Goal: Transaction & Acquisition: Book appointment/travel/reservation

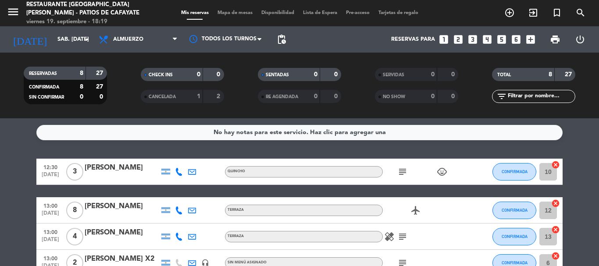
click at [143, 42] on span "Almuerzo" at bounding box center [128, 39] width 30 height 6
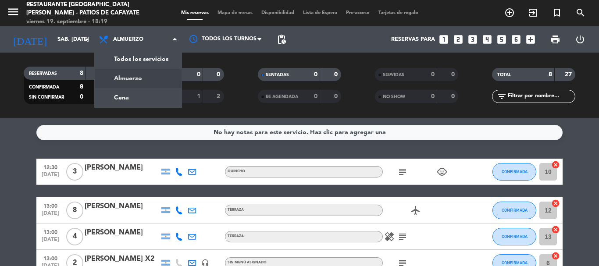
click at [59, 52] on div "[DATE] sáb. [DATE] arrow_drop_down" at bounding box center [51, 39] width 88 height 26
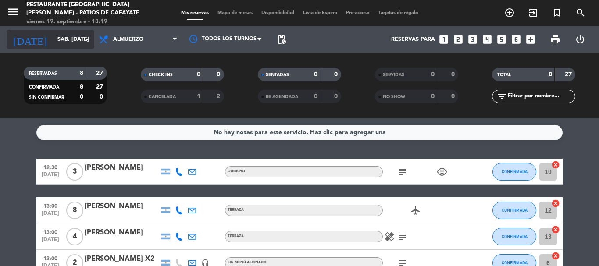
click at [61, 46] on input "sáb. [DATE]" at bounding box center [90, 39] width 74 height 15
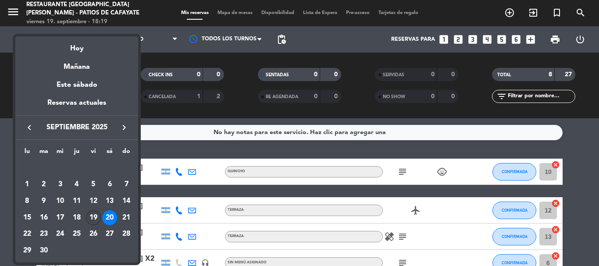
click at [92, 212] on div "19" at bounding box center [93, 217] width 15 height 15
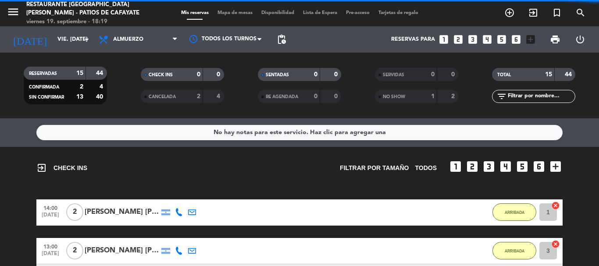
click at [134, 42] on span "Almuerzo" at bounding box center [128, 39] width 30 height 6
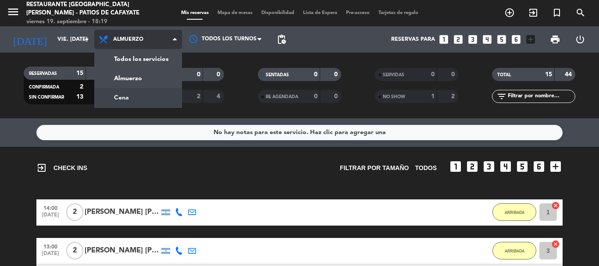
click at [128, 95] on div "menu Restaurante [GEOGRAPHIC_DATA][PERSON_NAME] - Patios de Cafayate viernes 19…" at bounding box center [299, 59] width 599 height 118
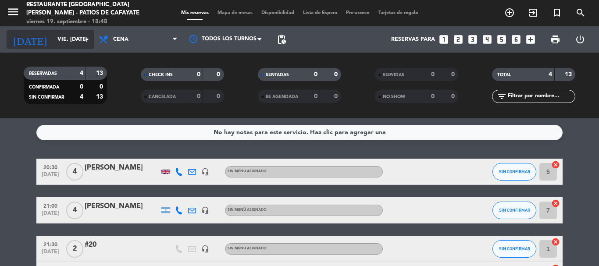
click at [53, 40] on input "vie. [DATE]" at bounding box center [90, 39] width 74 height 15
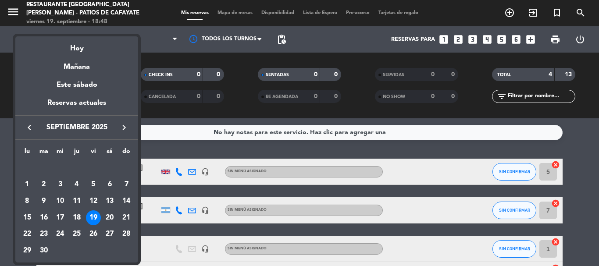
click at [97, 217] on div "19" at bounding box center [93, 217] width 15 height 15
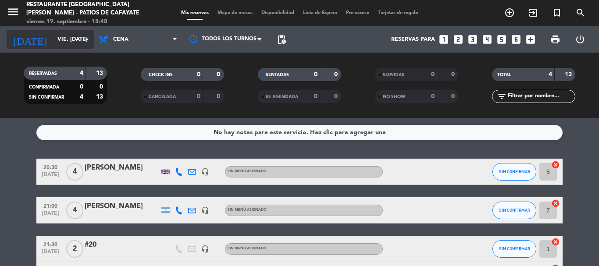
click at [61, 41] on input "vie. [DATE]" at bounding box center [90, 39] width 74 height 15
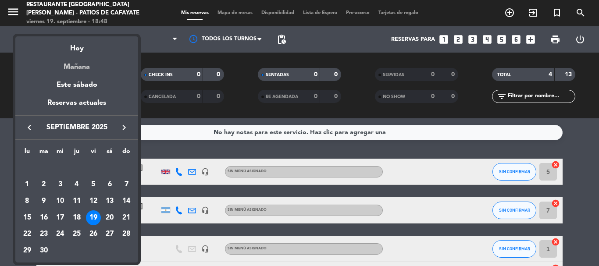
click at [78, 65] on div "Mañana" at bounding box center [76, 64] width 123 height 18
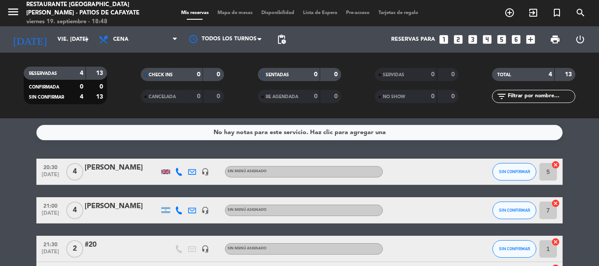
type input "sáb. [DATE]"
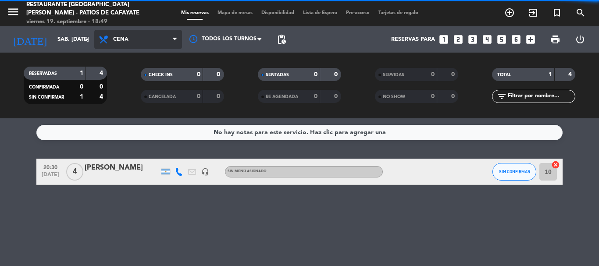
click at [121, 39] on span "Cena" at bounding box center [120, 39] width 15 height 6
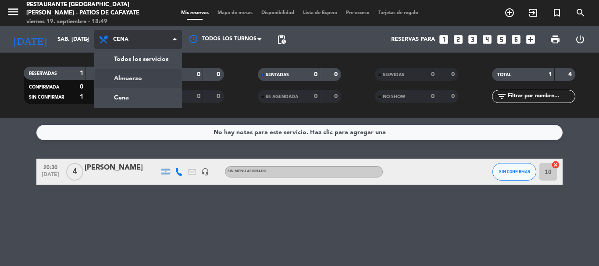
click at [117, 72] on div "menu Restaurante [GEOGRAPHIC_DATA][PERSON_NAME] - Patios de Cafayate viernes 19…" at bounding box center [299, 59] width 599 height 118
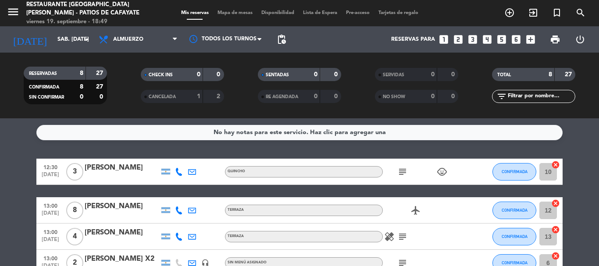
click at [470, 39] on icon "looks_3" at bounding box center [472, 39] width 11 height 11
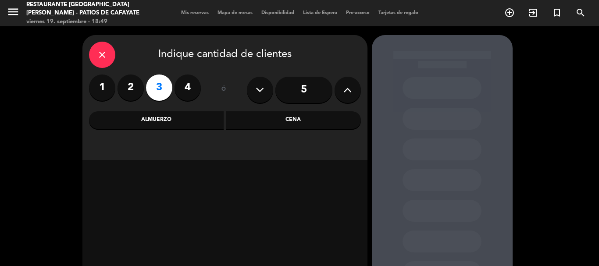
click at [154, 123] on div "Almuerzo" at bounding box center [156, 120] width 135 height 18
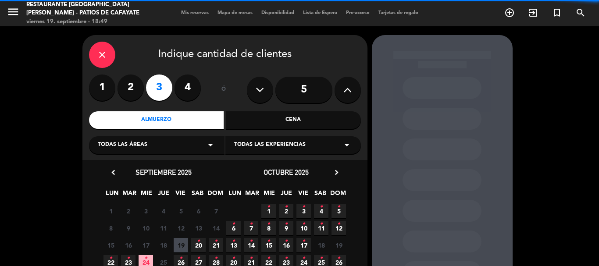
drag, startPoint x: 189, startPoint y: 88, endPoint x: 170, endPoint y: 101, distance: 22.7
click at [189, 93] on label "4" at bounding box center [187, 88] width 26 height 26
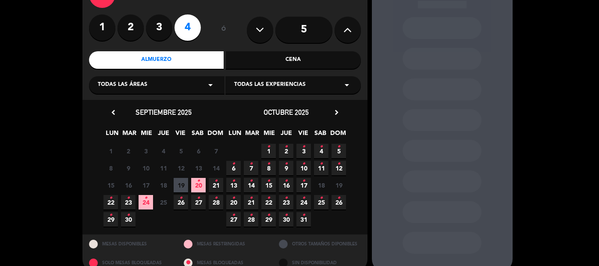
scroll to position [75, 0]
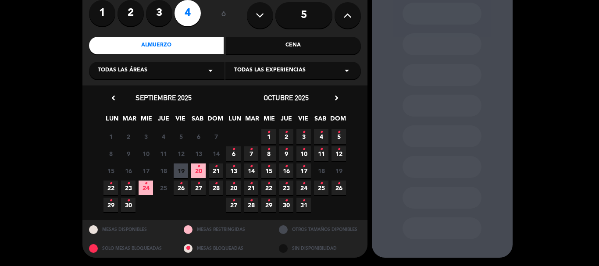
click at [198, 170] on icon "•" at bounding box center [198, 167] width 3 height 14
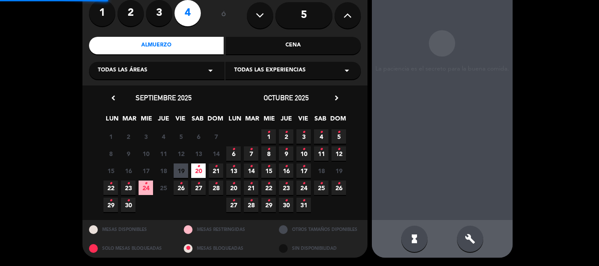
scroll to position [35, 0]
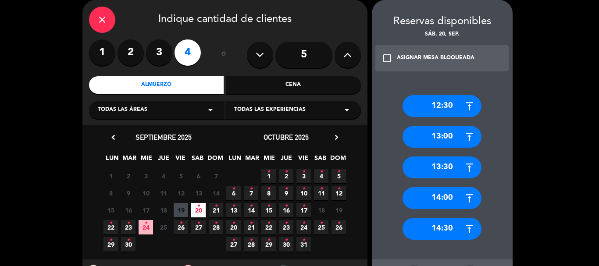
click at [436, 104] on div "12:30" at bounding box center [441, 106] width 79 height 22
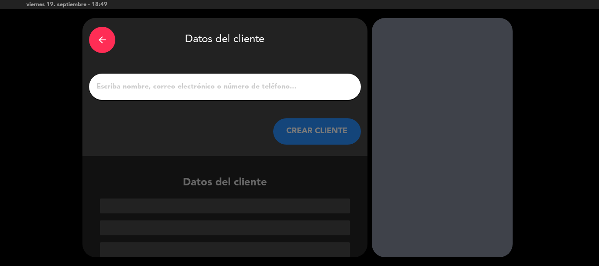
click at [266, 82] on input "1" at bounding box center [225, 87] width 259 height 12
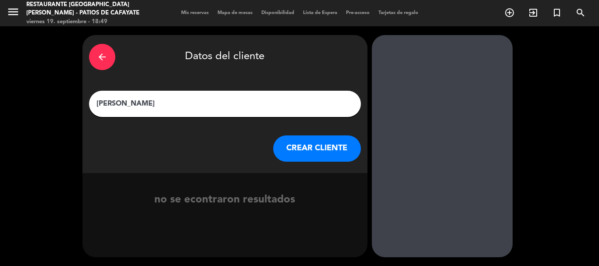
type input "[PERSON_NAME]"
click at [319, 146] on button "CREAR CLIENTE" at bounding box center [317, 148] width 88 height 26
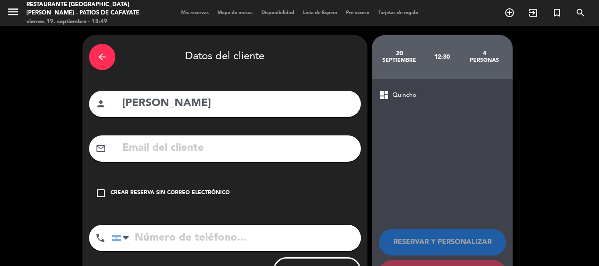
click at [144, 151] on input "text" at bounding box center [237, 148] width 233 height 18
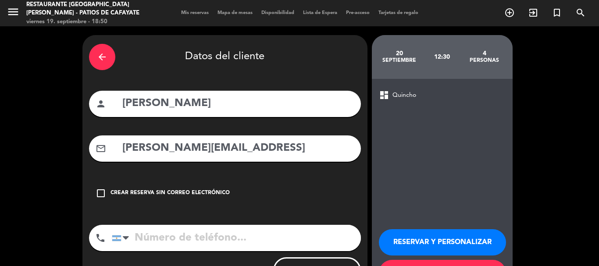
type input "[PERSON_NAME][EMAIL_ADDRESS]"
click at [97, 192] on icon "check_box_outline_blank" at bounding box center [101, 193] width 11 height 11
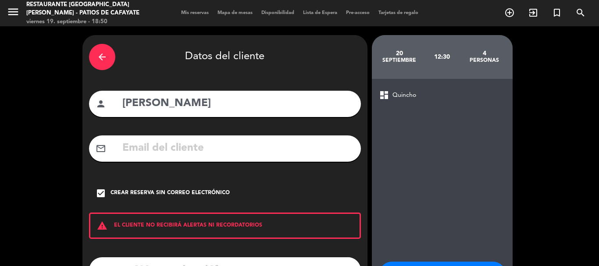
scroll to position [72, 0]
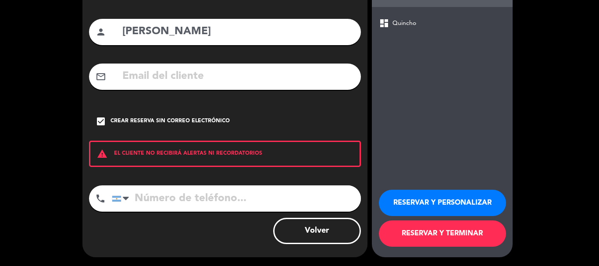
click at [161, 198] on input "tel" at bounding box center [236, 198] width 249 height 26
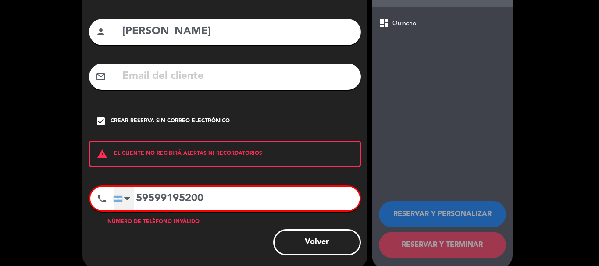
type input "59599195200"
click at [121, 197] on div at bounding box center [118, 199] width 9 height 6
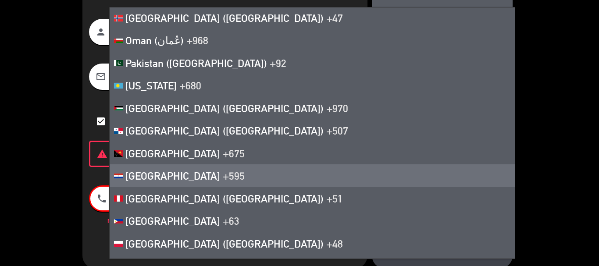
scroll to position [3748, 0]
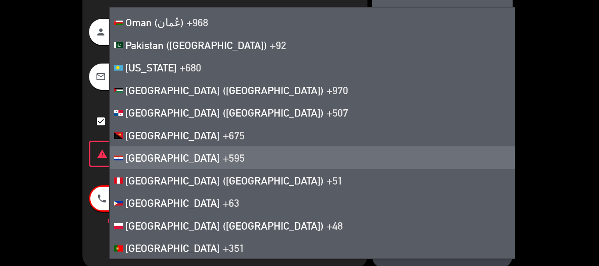
click at [165, 161] on span "[GEOGRAPHIC_DATA]" at bounding box center [172, 158] width 95 height 12
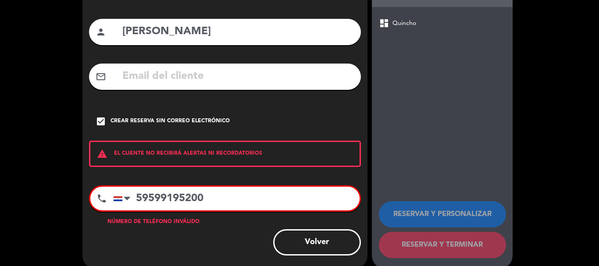
drag, startPoint x: 222, startPoint y: 198, endPoint x: 313, endPoint y: 35, distance: 186.2
click at [128, 206] on div "[GEOGRAPHIC_DATA] +1 [GEOGRAPHIC_DATA] +44 [GEOGRAPHIC_DATA] ([GEOGRAPHIC_DATA]…" at bounding box center [236, 199] width 246 height 24
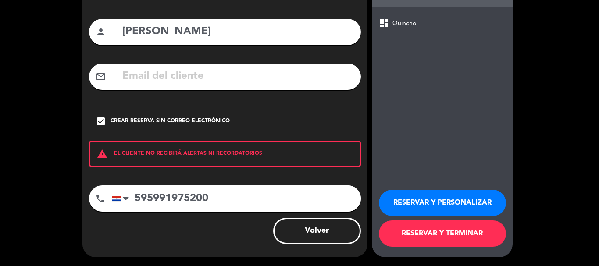
type input "595991975200"
click at [472, 236] on button "RESERVAR Y TERMINAR" at bounding box center [442, 233] width 127 height 26
